Goal: Transaction & Acquisition: Purchase product/service

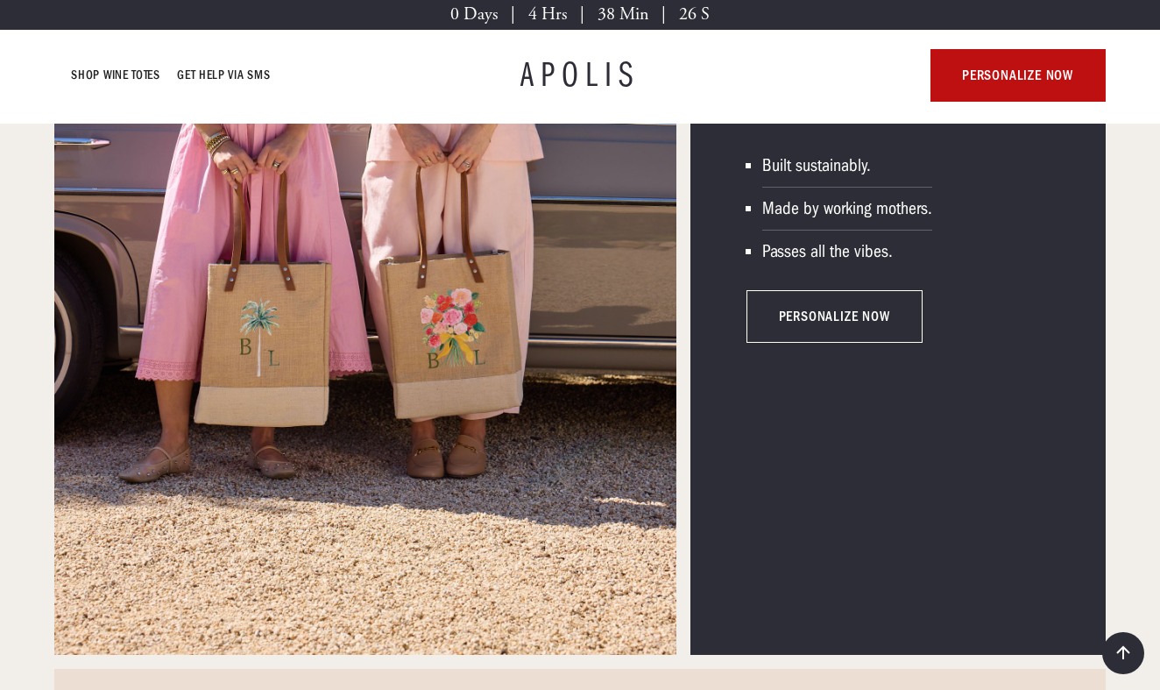
scroll to position [3666, 0]
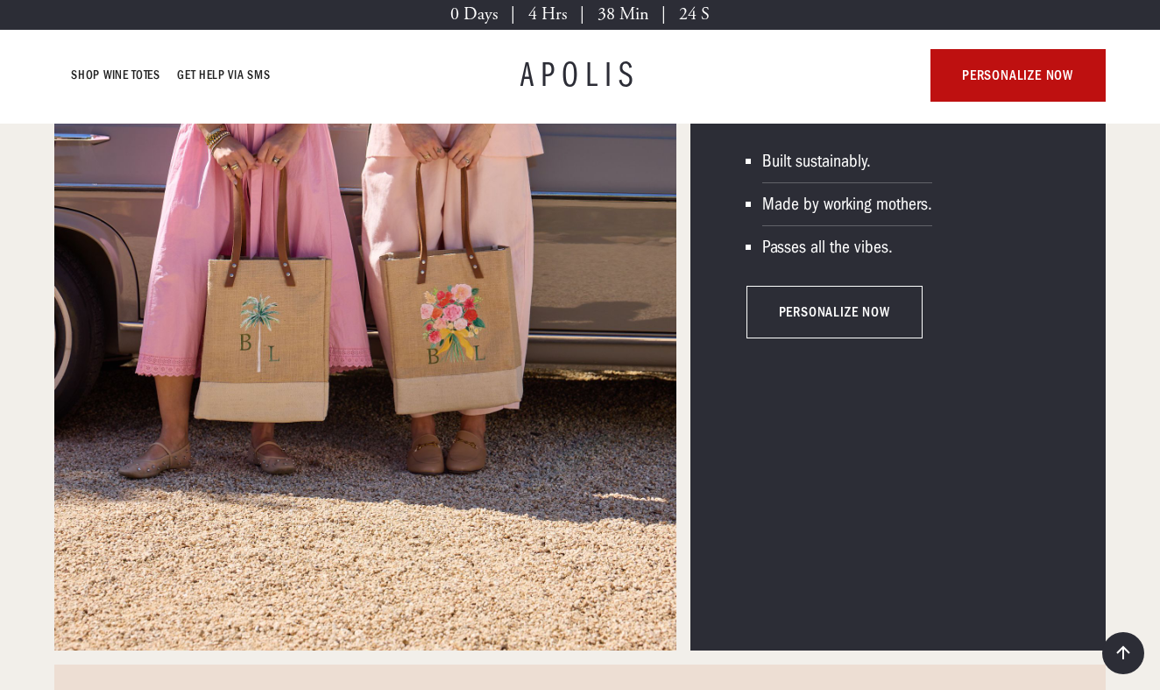
click at [776, 302] on link "personalize now" at bounding box center [834, 312] width 175 height 53
click at [821, 0] on div "0 Days | 4 Hrs | 32 Min | 24 S" at bounding box center [580, 15] width 1160 height 30
